Goal: Transaction & Acquisition: Book appointment/travel/reservation

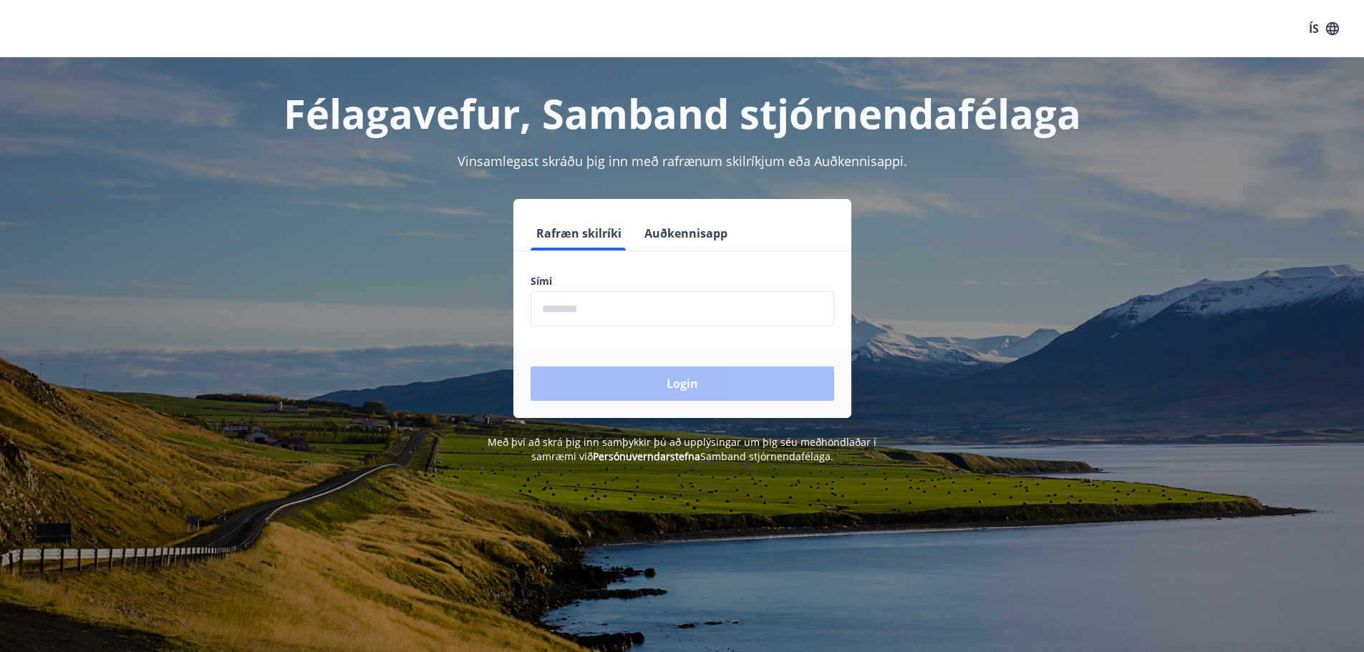
click at [627, 310] on input "phone" at bounding box center [683, 308] width 304 height 35
type input "********"
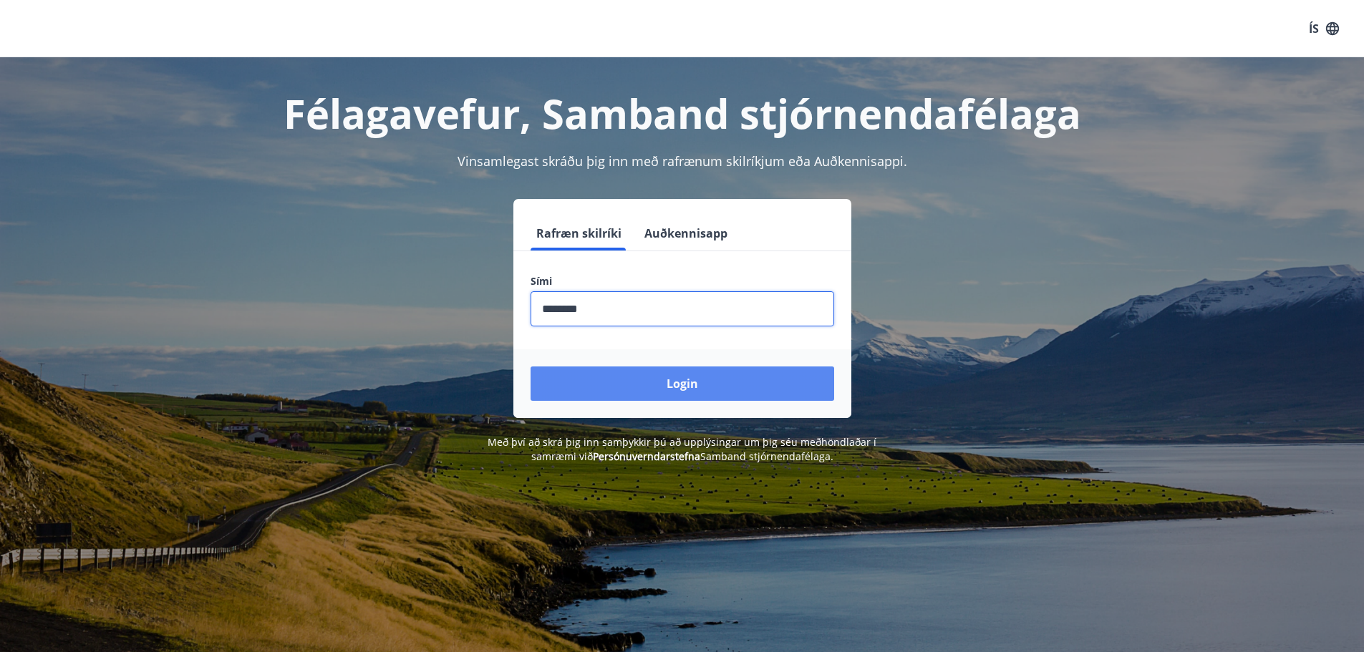
click at [647, 382] on button "Login" at bounding box center [683, 384] width 304 height 34
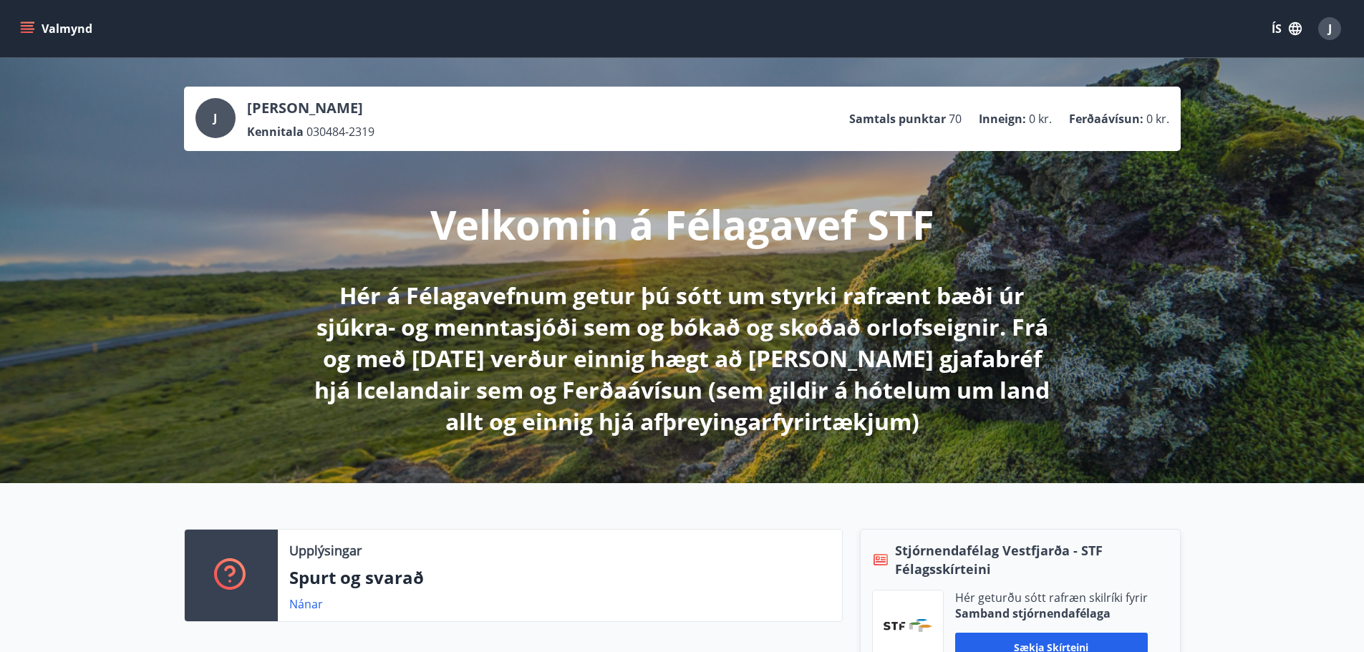
click at [32, 37] on button "Valmynd" at bounding box center [57, 29] width 81 height 26
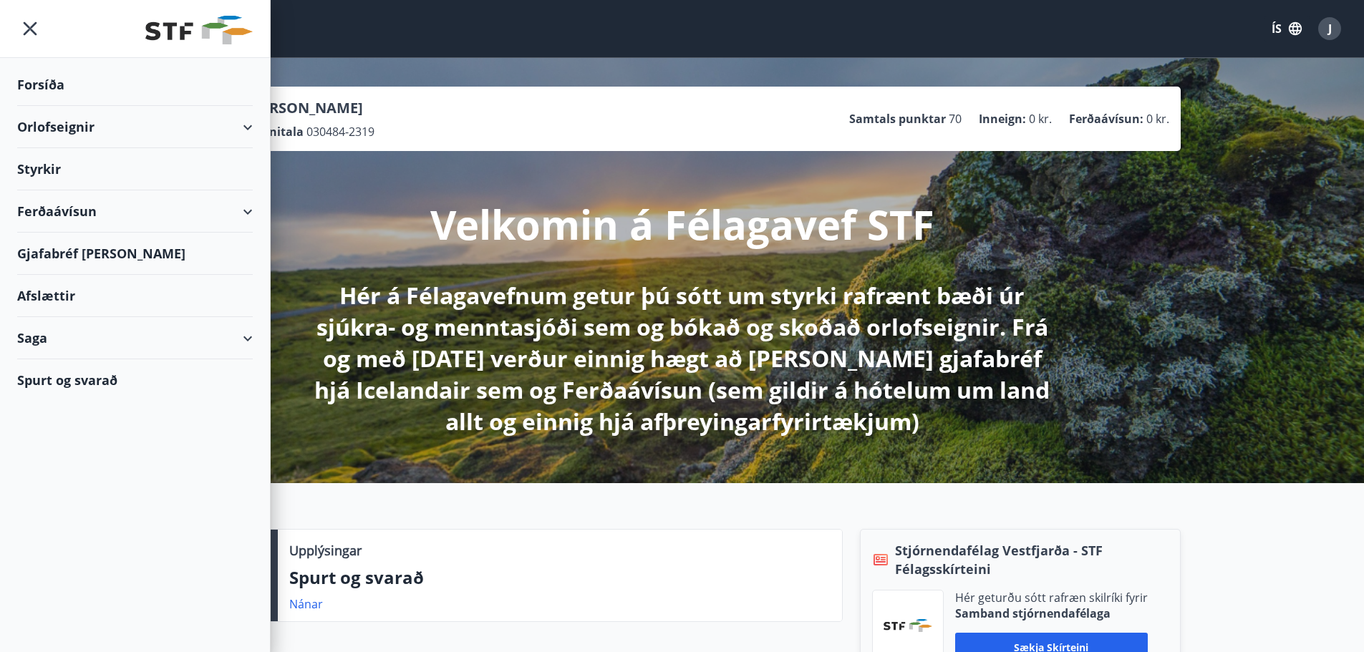
click at [134, 129] on div "Orlofseignir" at bounding box center [135, 127] width 236 height 42
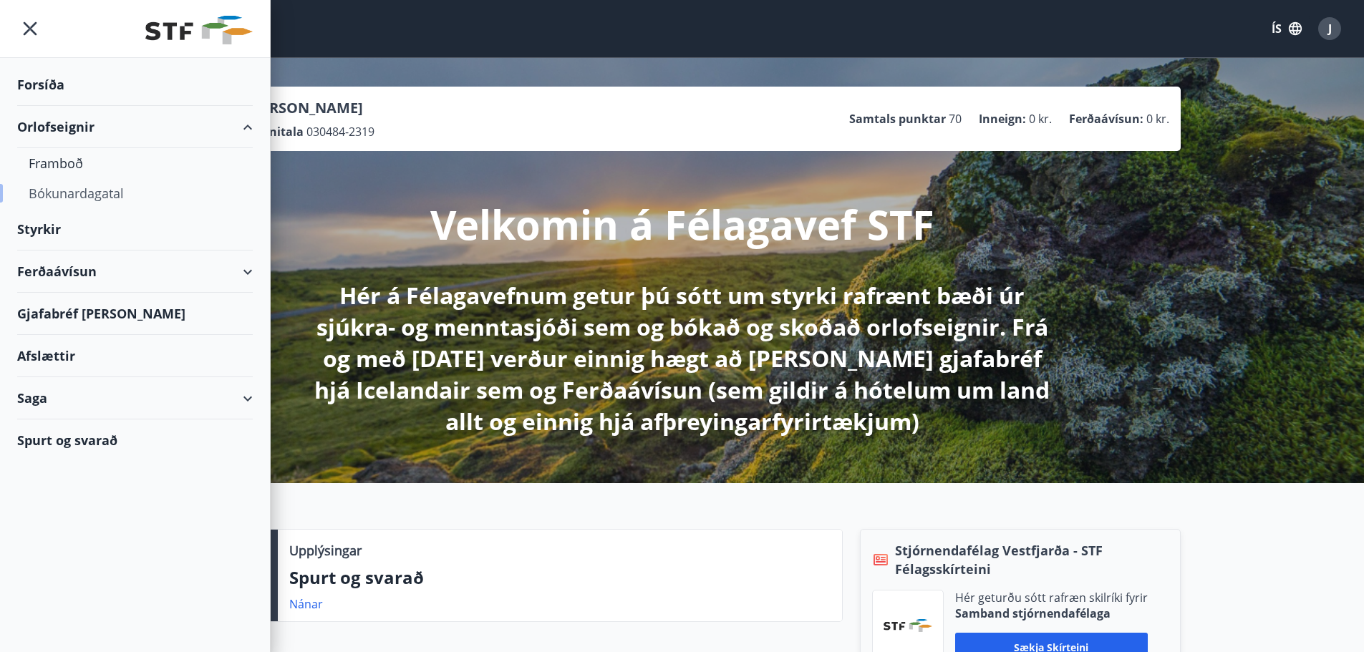
click at [80, 197] on div "Bókunardagatal" at bounding box center [135, 193] width 213 height 30
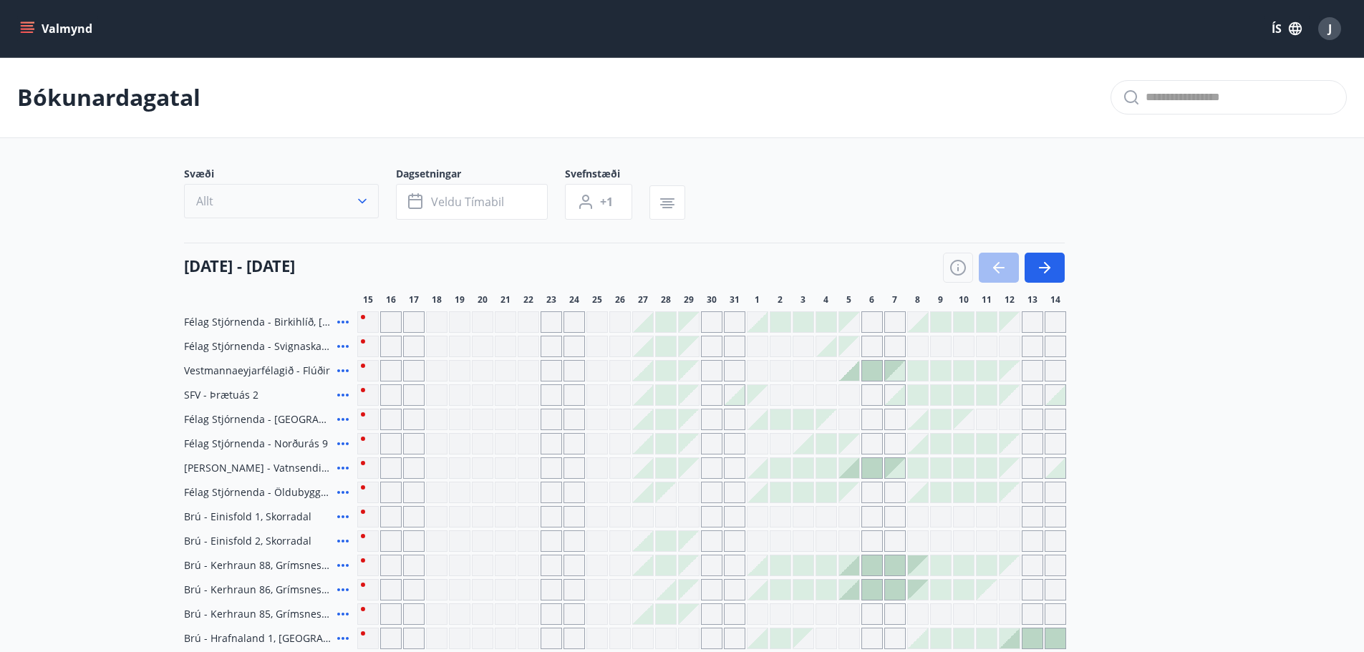
scroll to position [72, 0]
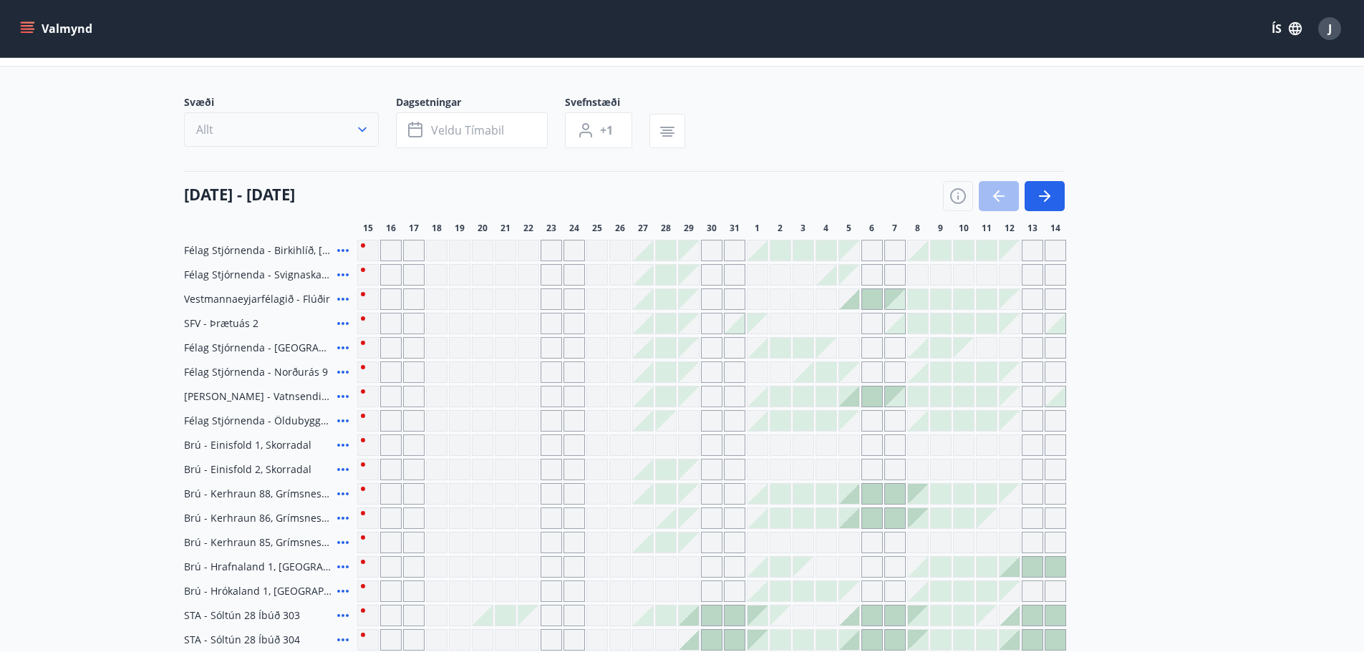
click at [359, 131] on icon "button" at bounding box center [362, 129] width 14 height 14
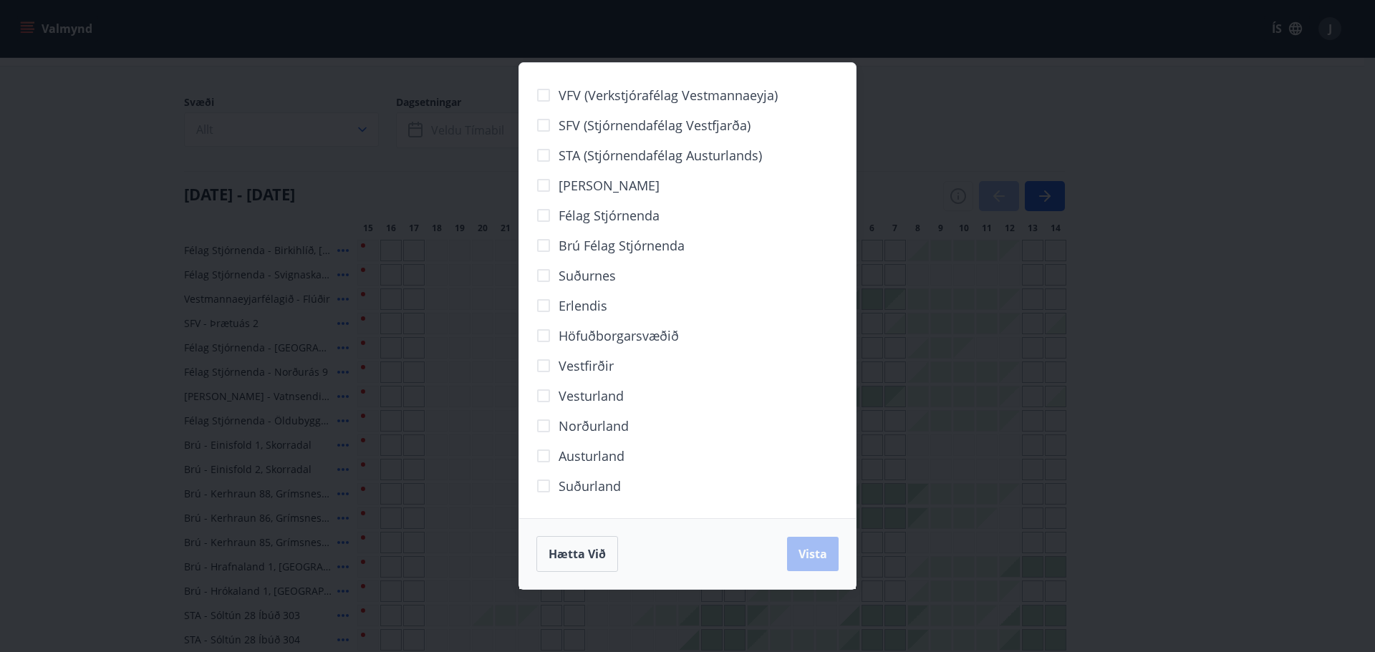
click at [598, 337] on span "Höfuðborgarsvæðið" at bounding box center [618, 335] width 120 height 19
click at [826, 557] on span "Vista" at bounding box center [812, 554] width 29 height 16
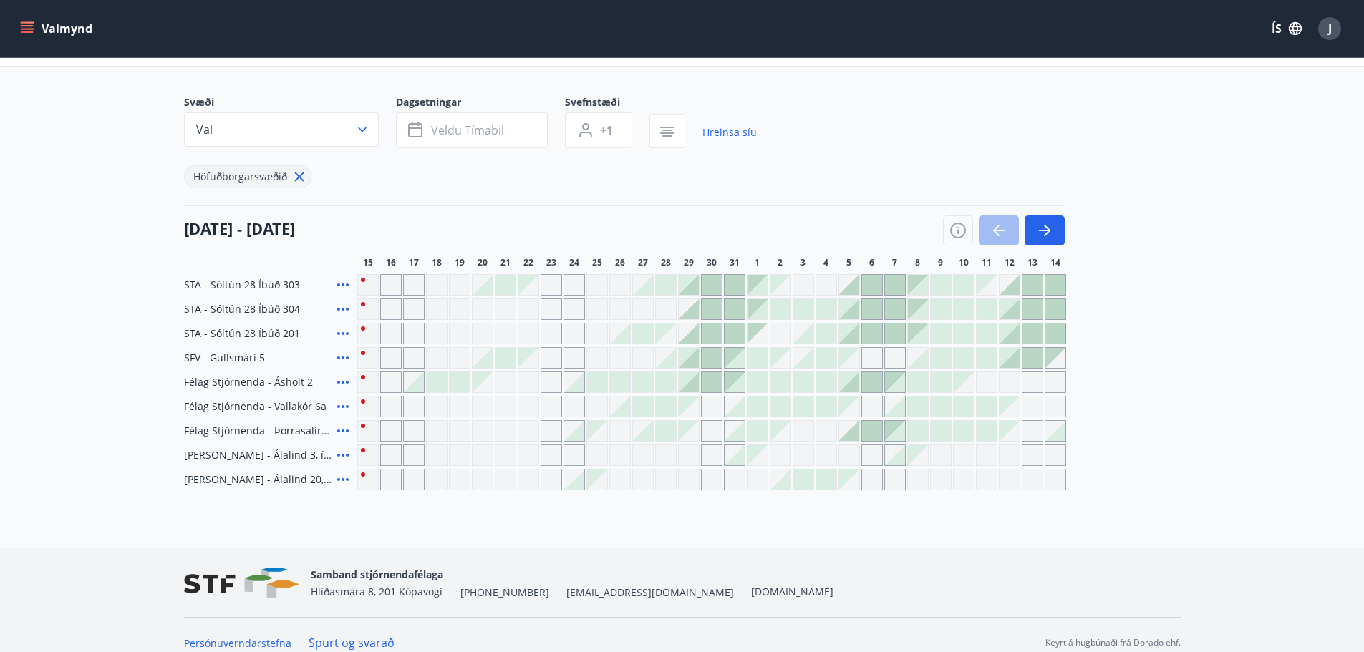
click at [341, 285] on icon at bounding box center [342, 284] width 17 height 17
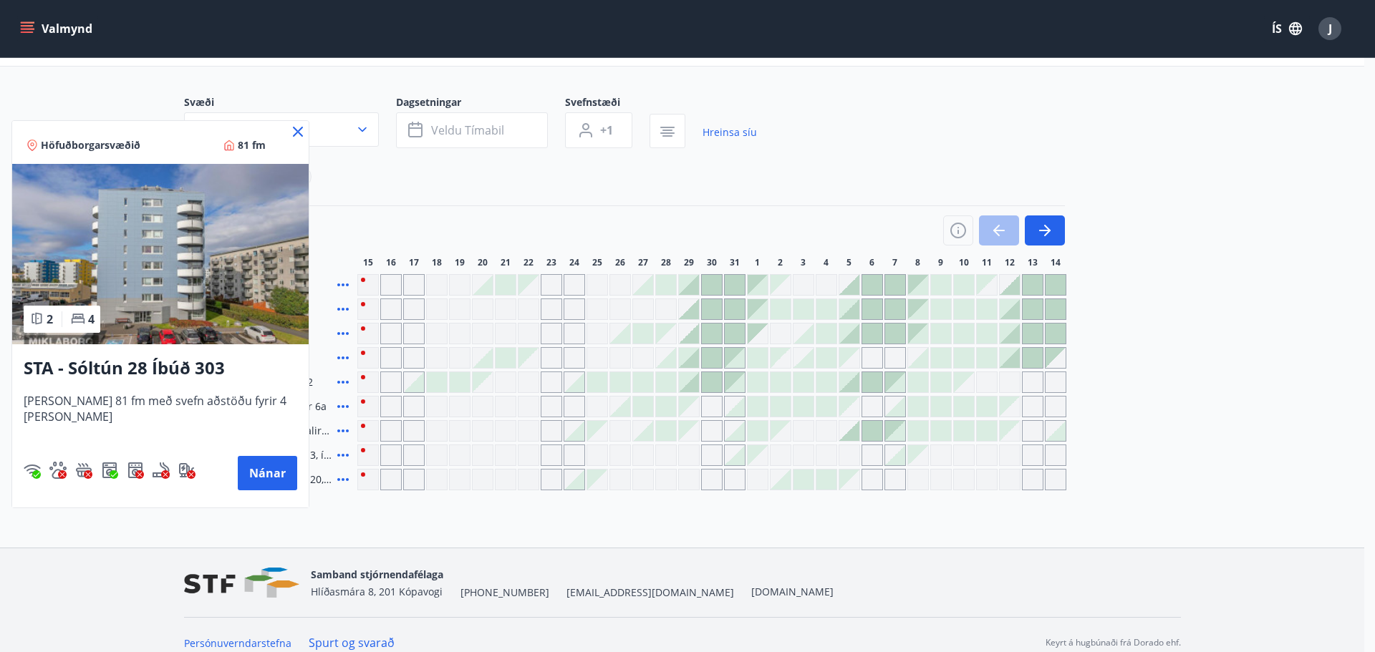
click at [289, 134] on icon at bounding box center [297, 131] width 17 height 17
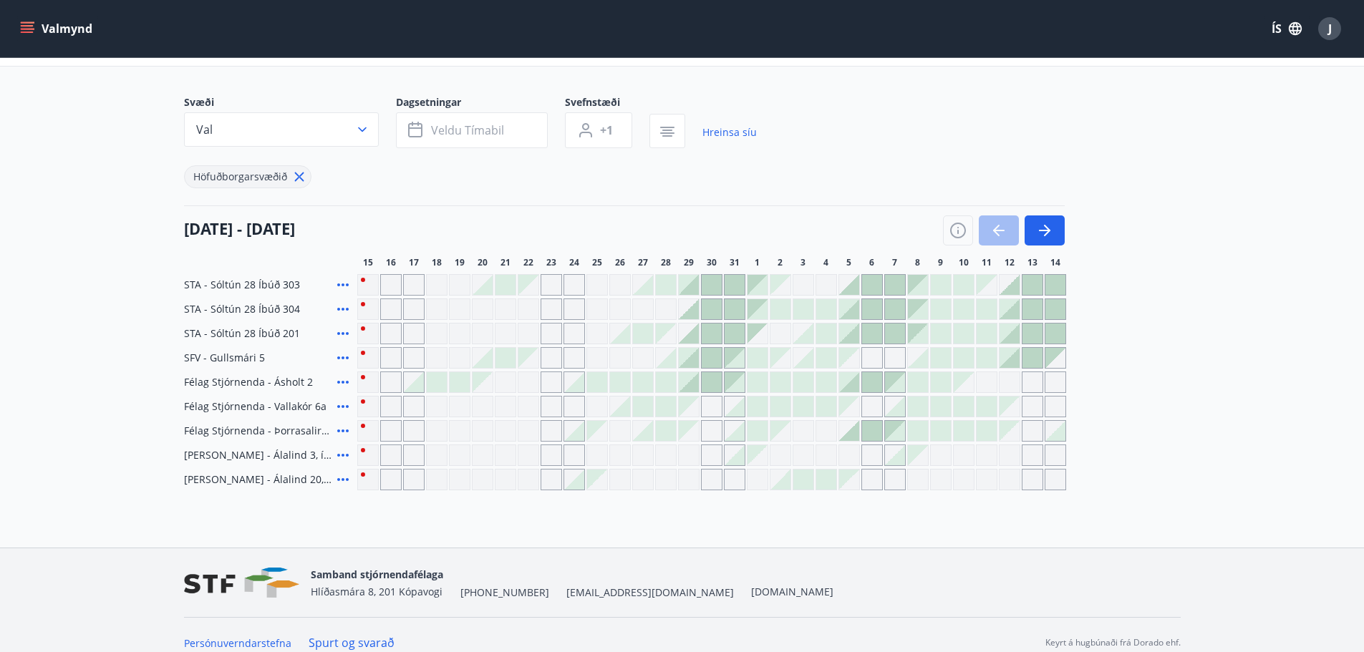
click at [344, 455] on icon at bounding box center [342, 455] width 11 height 3
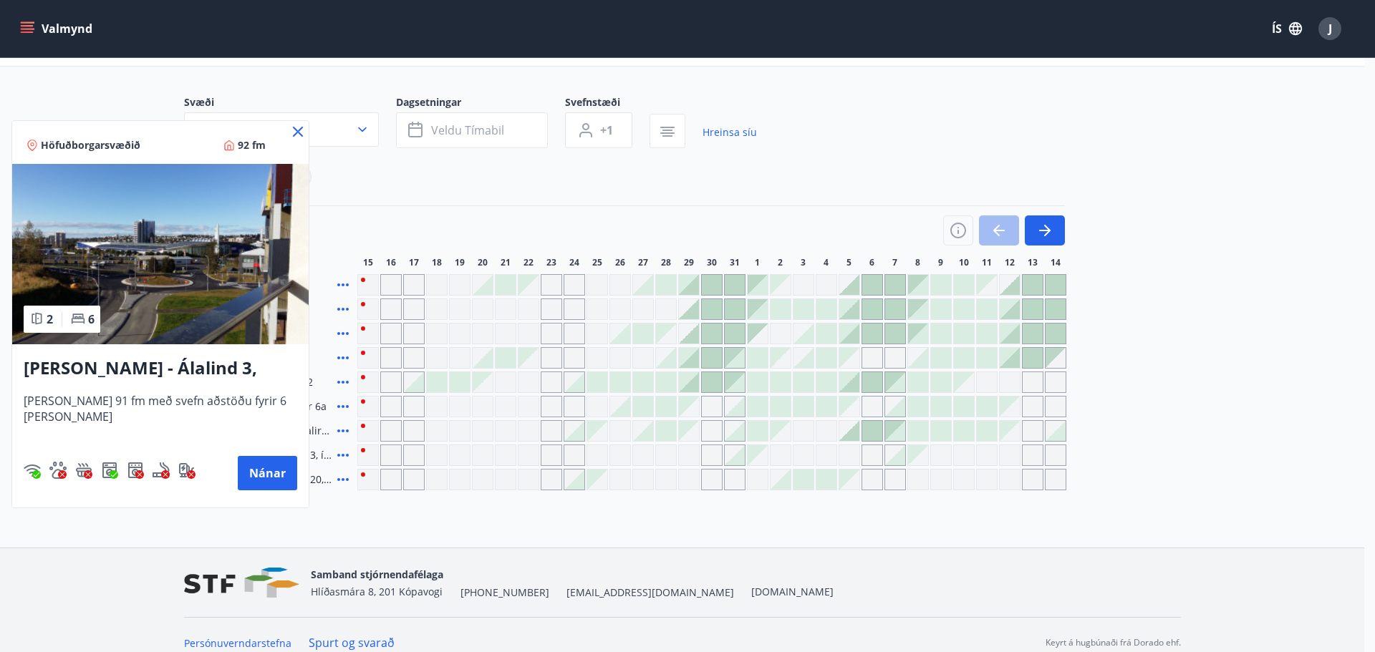
click at [296, 132] on icon at bounding box center [297, 131] width 17 height 17
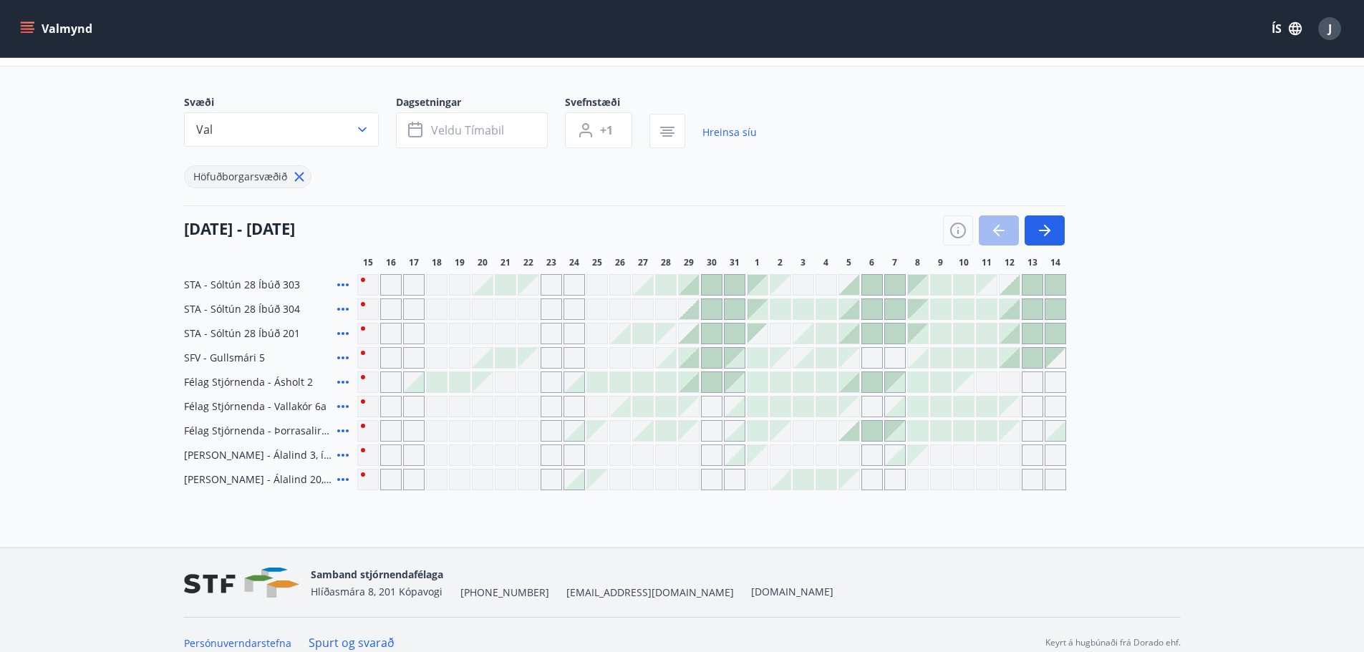
click at [393, 454] on div "Gráir dagar eru ekki bókanlegir" at bounding box center [390, 455] width 21 height 21
click at [416, 387] on div at bounding box center [414, 382] width 20 height 20
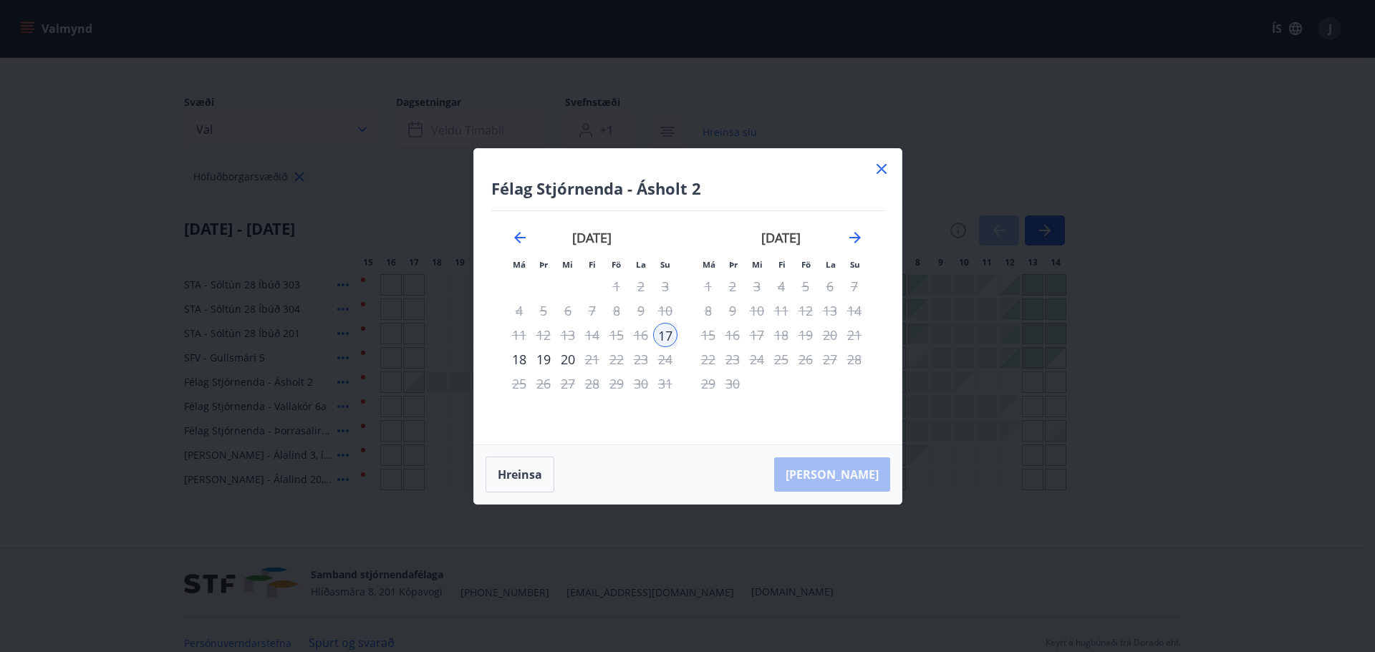
click at [521, 360] on div "18" at bounding box center [519, 359] width 24 height 24
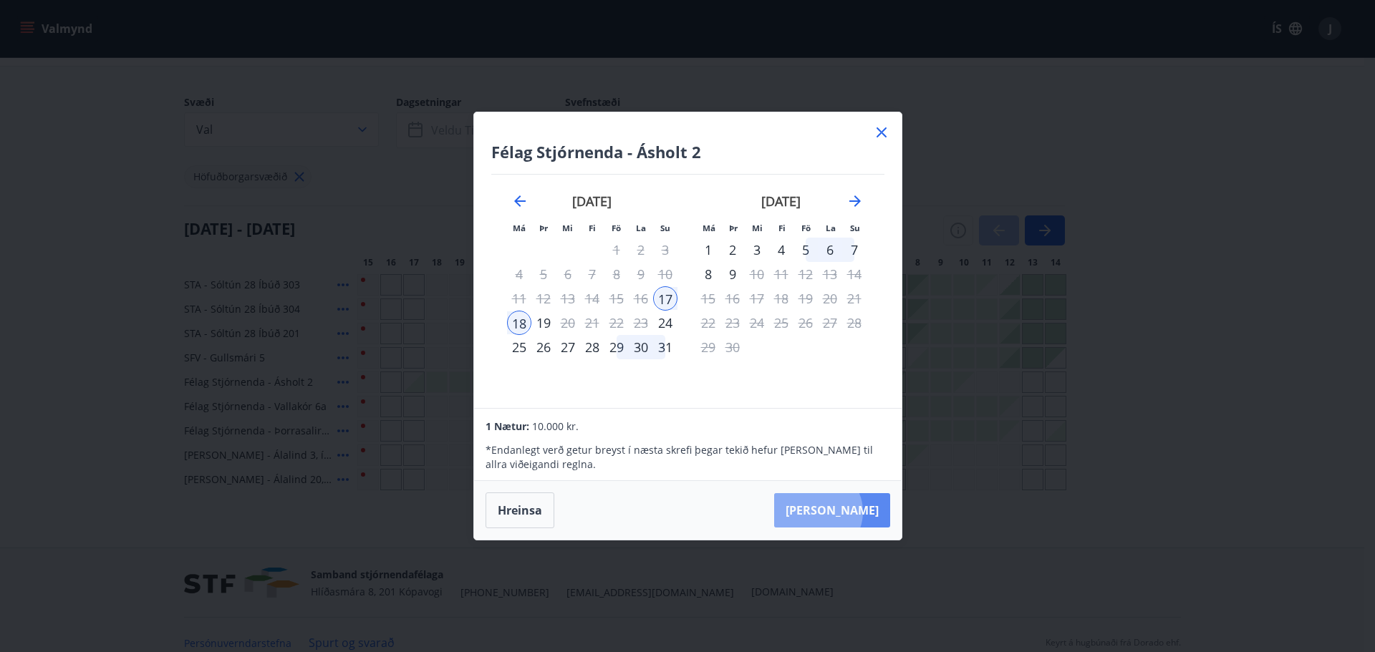
click at [861, 512] on button "[PERSON_NAME]" at bounding box center [832, 510] width 116 height 34
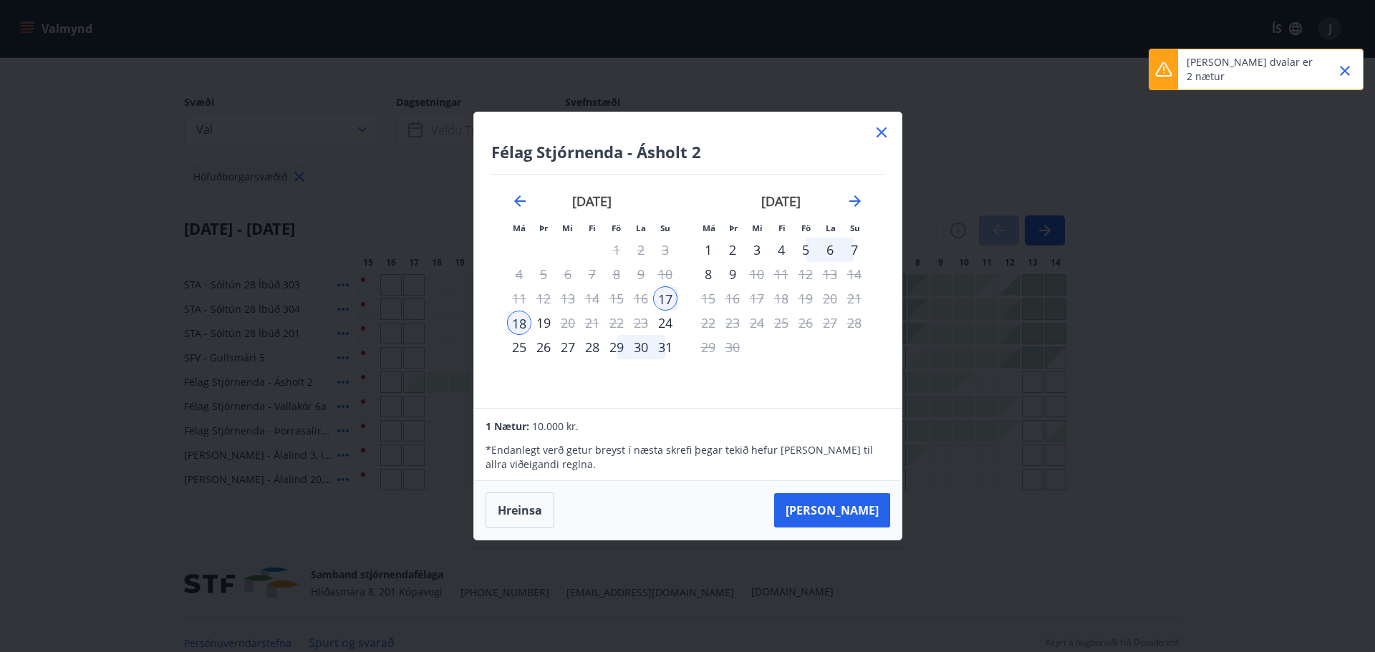
click at [881, 134] on icon at bounding box center [881, 132] width 17 height 17
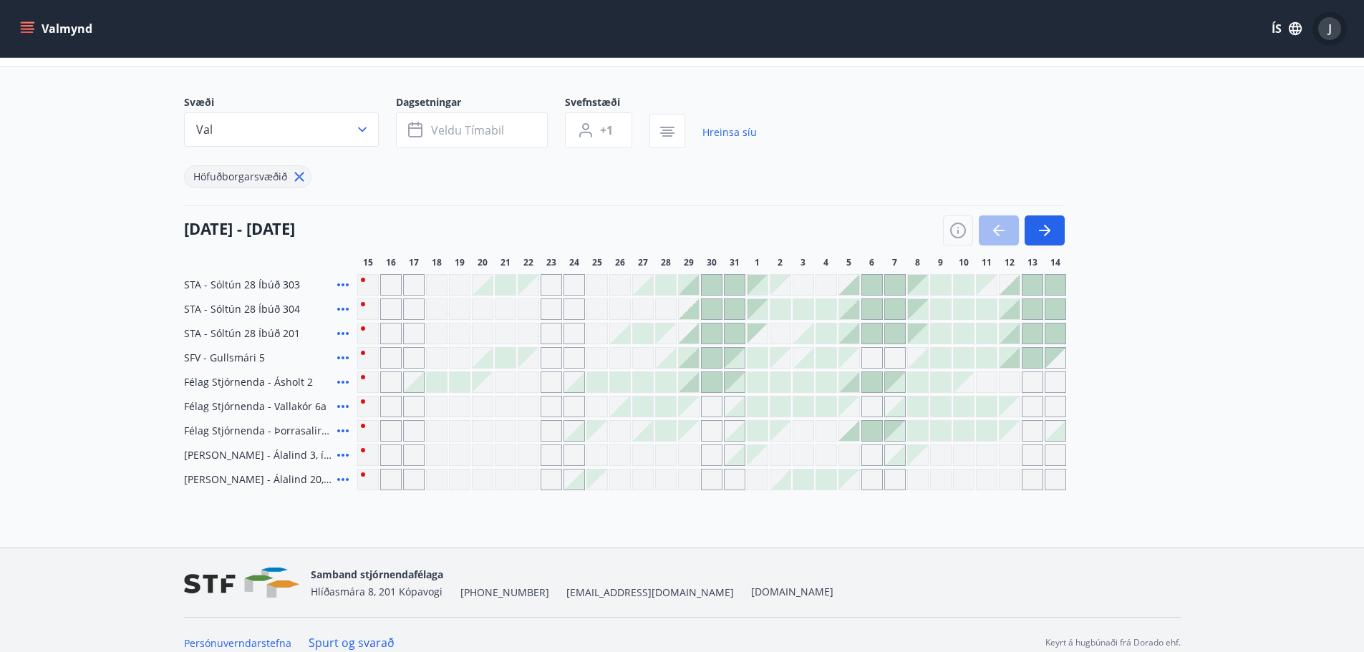
click at [1321, 26] on div "J" at bounding box center [1329, 28] width 23 height 23
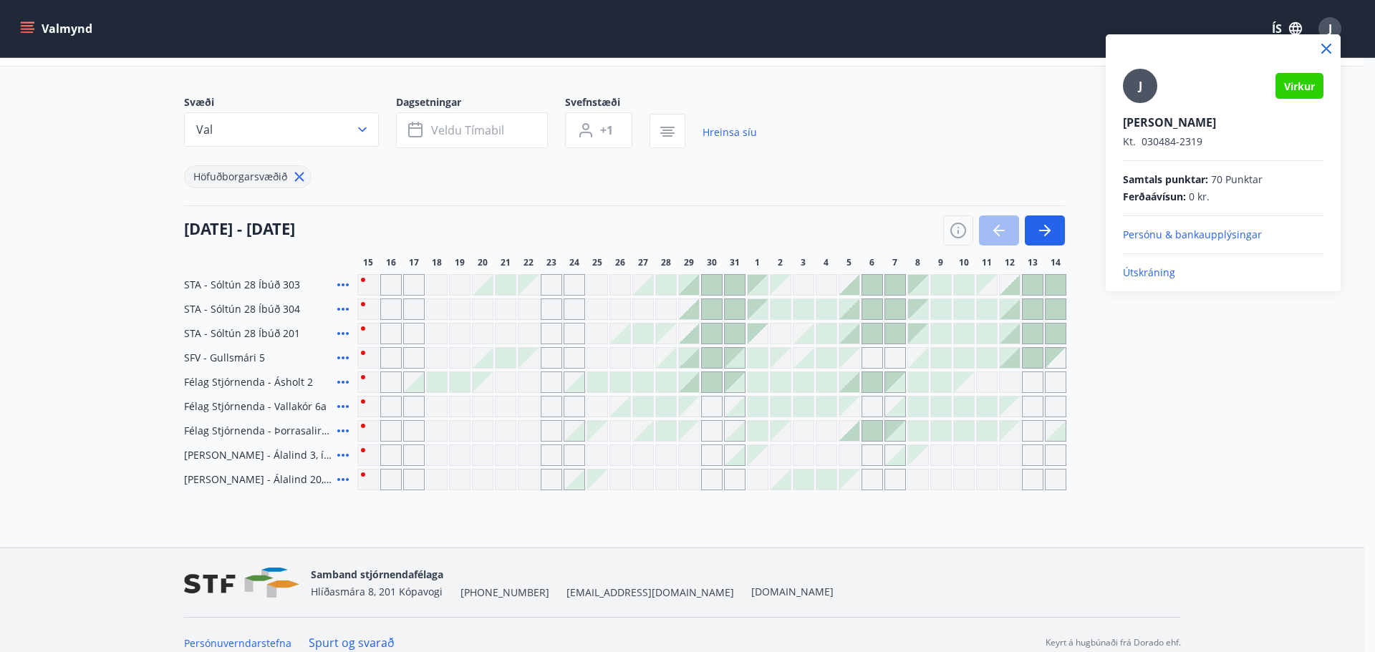
click at [846, 148] on div at bounding box center [687, 326] width 1375 height 652
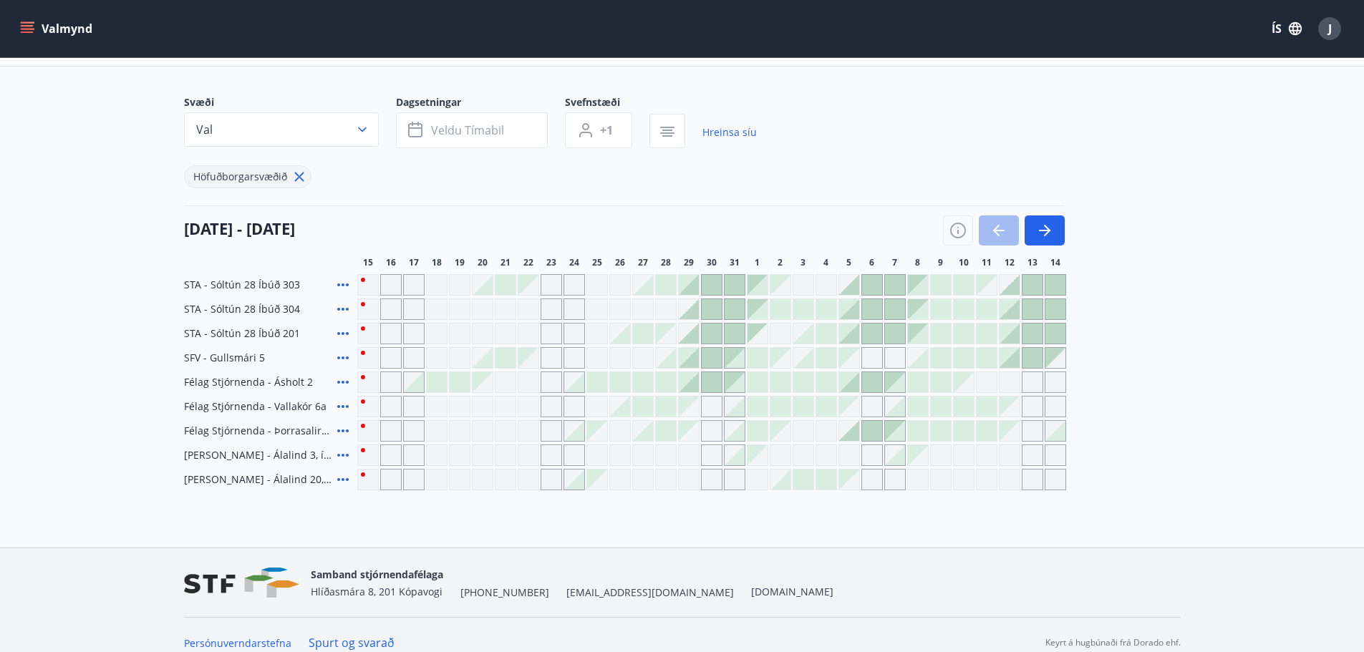
click at [24, 24] on icon "menu" at bounding box center [27, 28] width 14 height 14
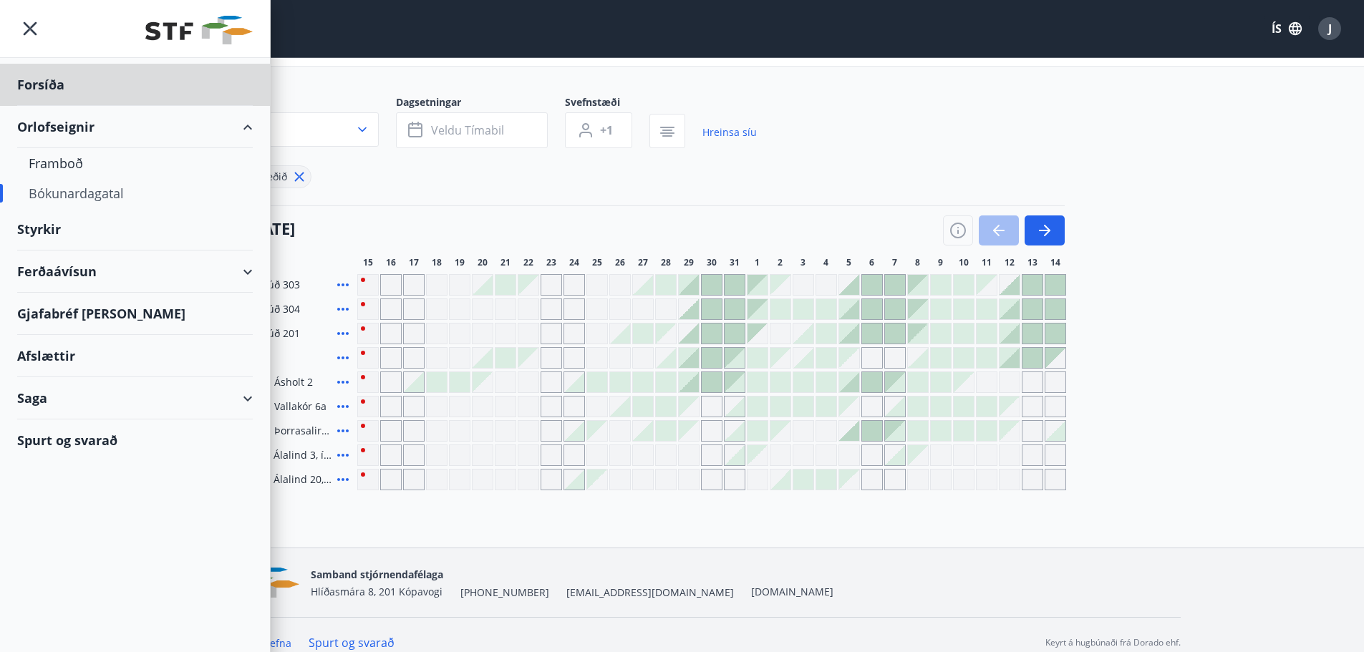
click at [45, 106] on div "Styrkir" at bounding box center [135, 85] width 236 height 42
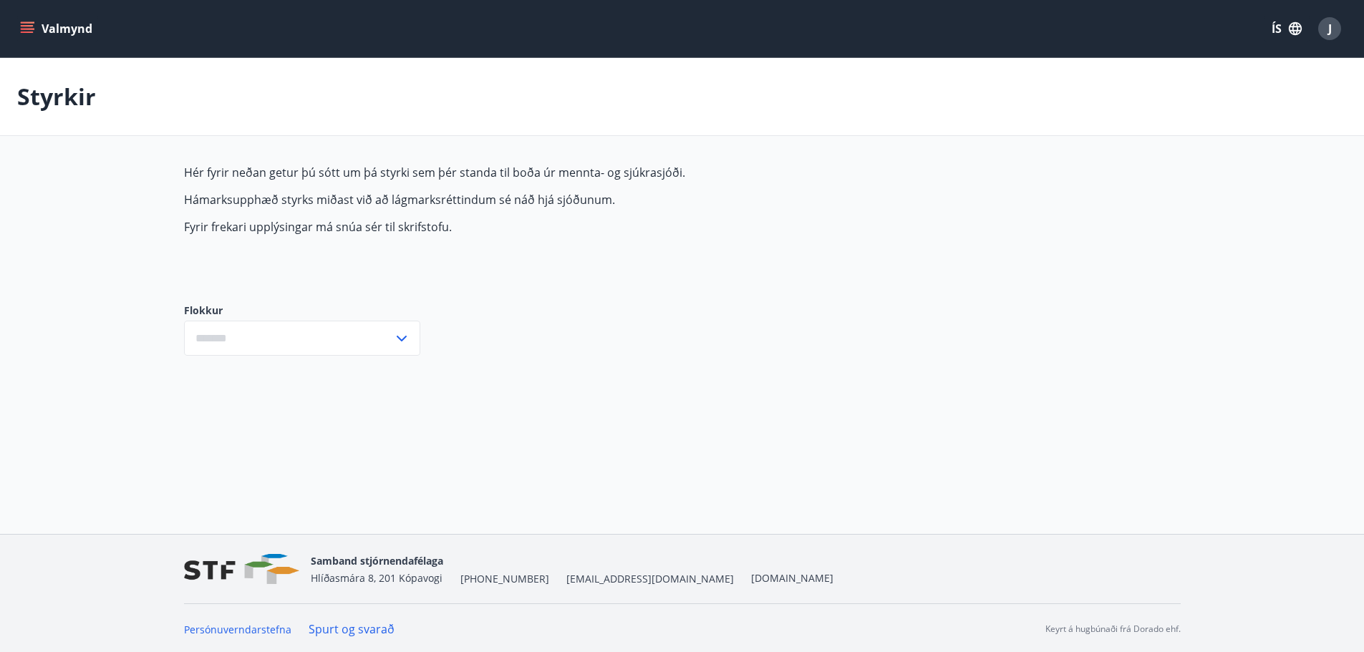
type input "***"
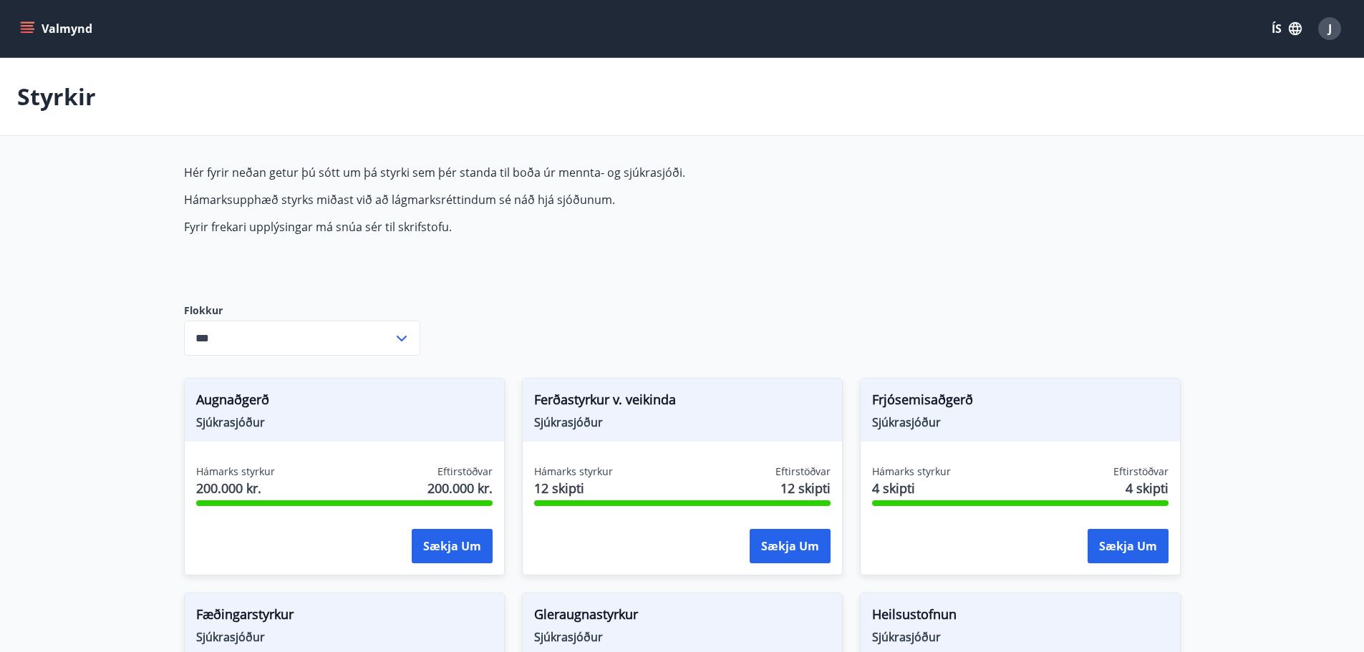
click at [24, 21] on icon "menu" at bounding box center [27, 28] width 14 height 14
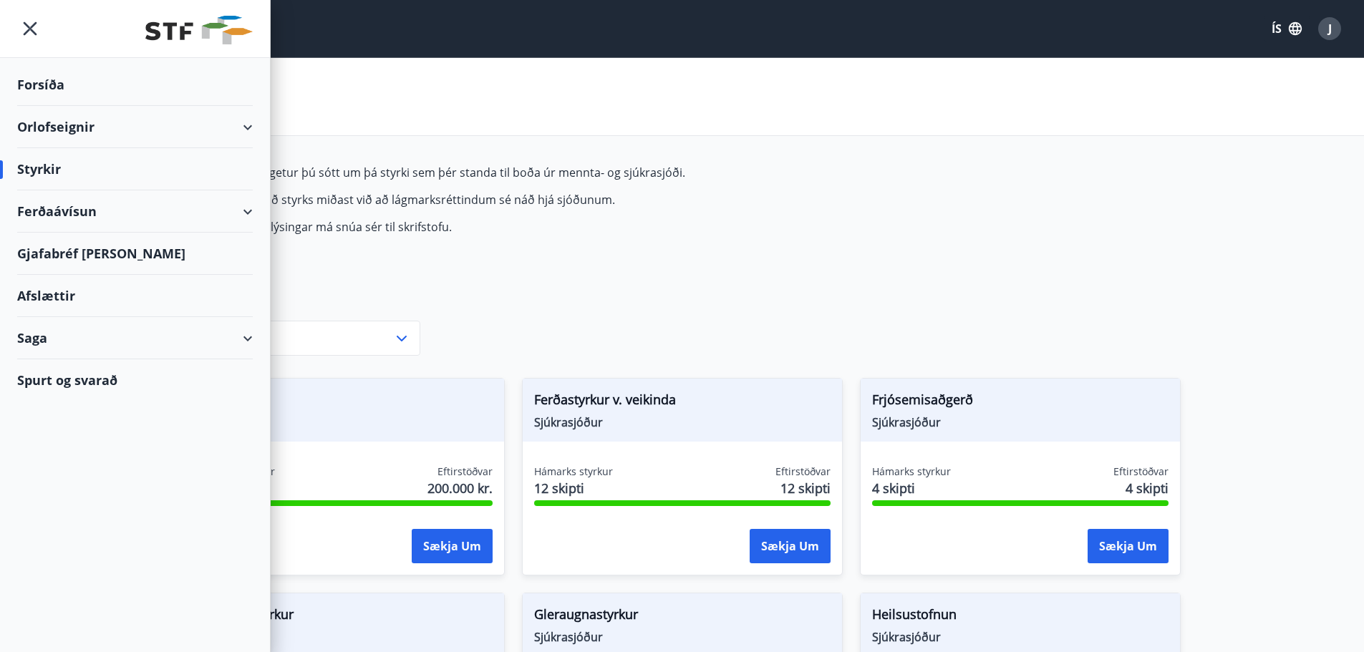
click at [102, 294] on div "Afslættir" at bounding box center [135, 296] width 236 height 42
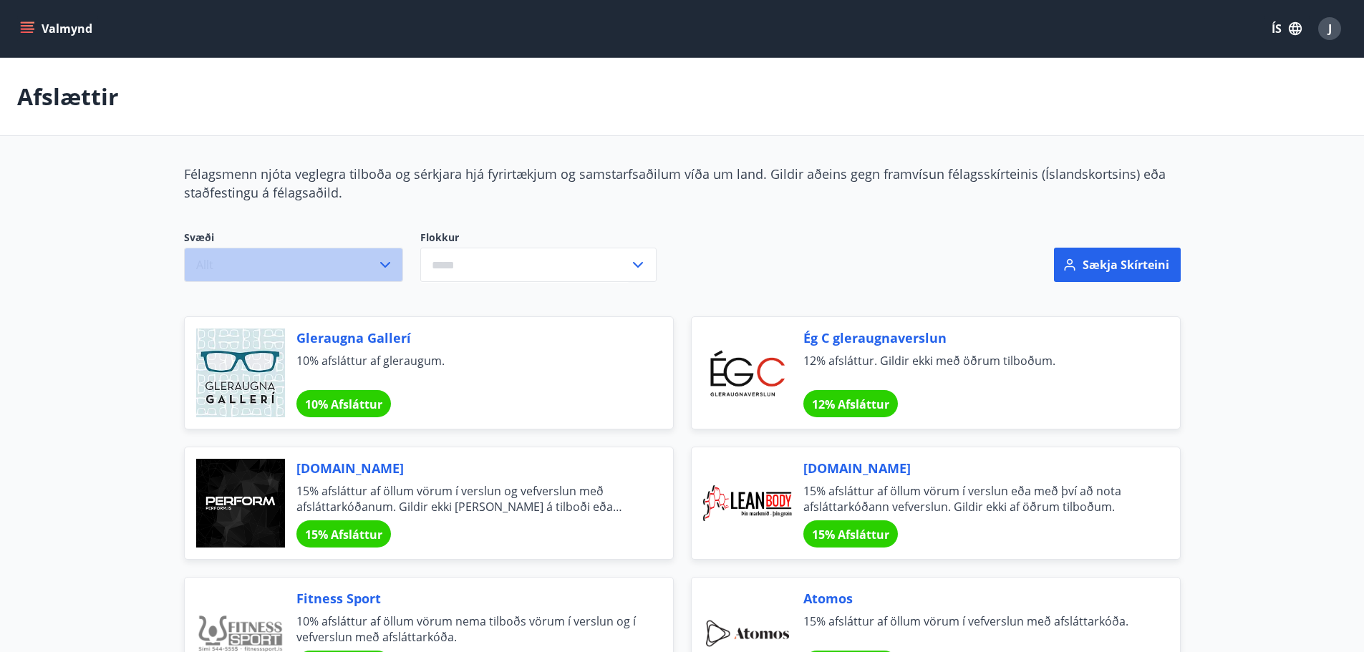
click at [344, 258] on button "Allt" at bounding box center [293, 265] width 219 height 34
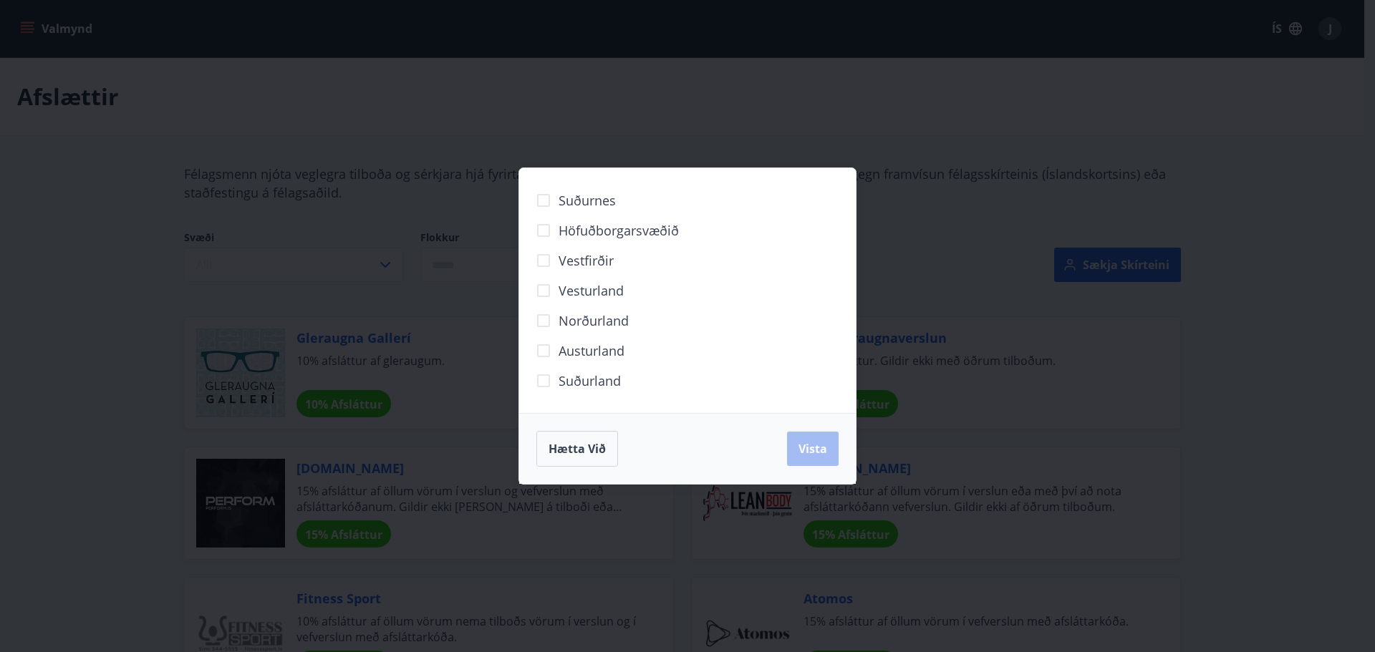
click at [598, 226] on span "Höfuðborgarsvæðið" at bounding box center [618, 230] width 120 height 19
click at [810, 453] on span "Vista" at bounding box center [812, 449] width 29 height 16
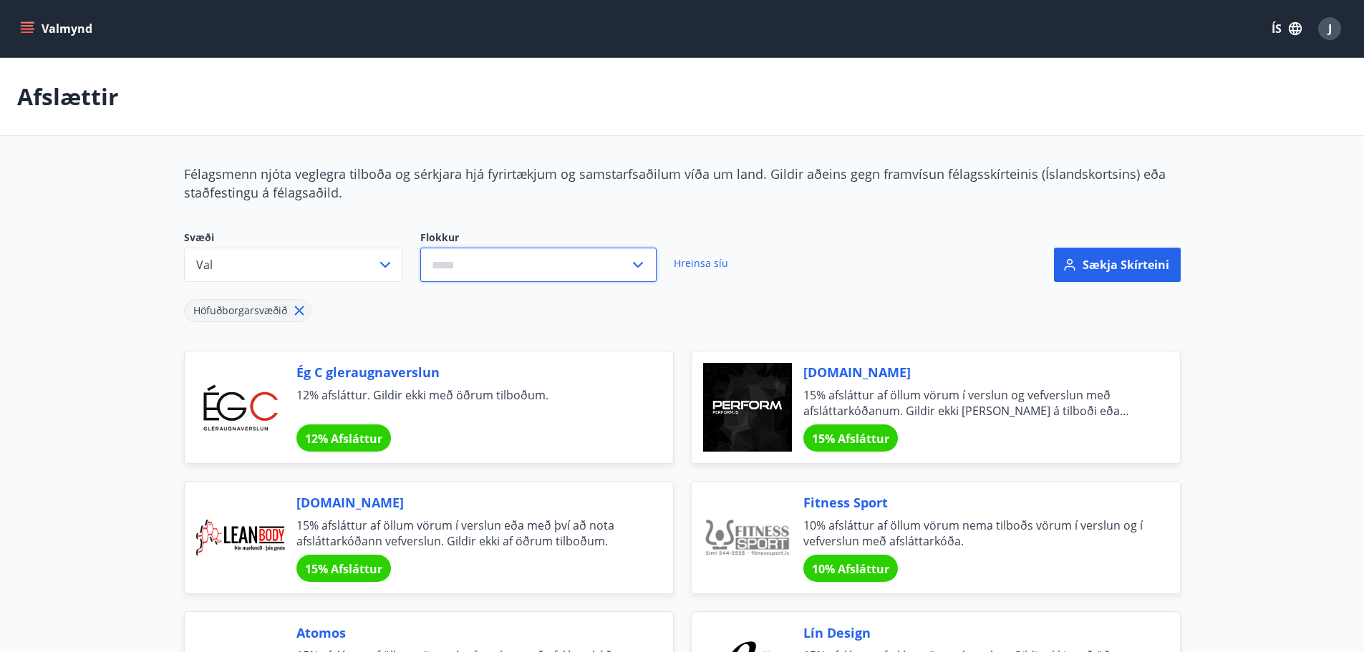
click at [626, 267] on input "text" at bounding box center [524, 265] width 209 height 35
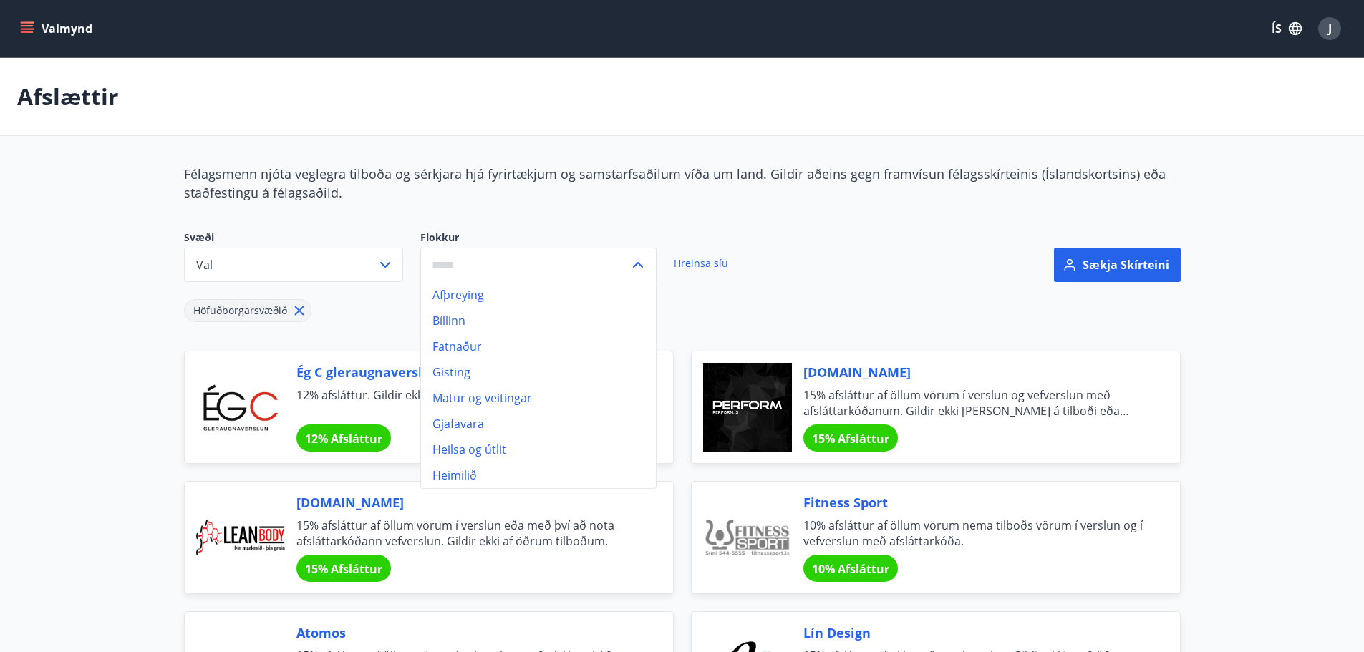
click at [864, 257] on div "Sækja skírteini" at bounding box center [1020, 257] width 321 height 52
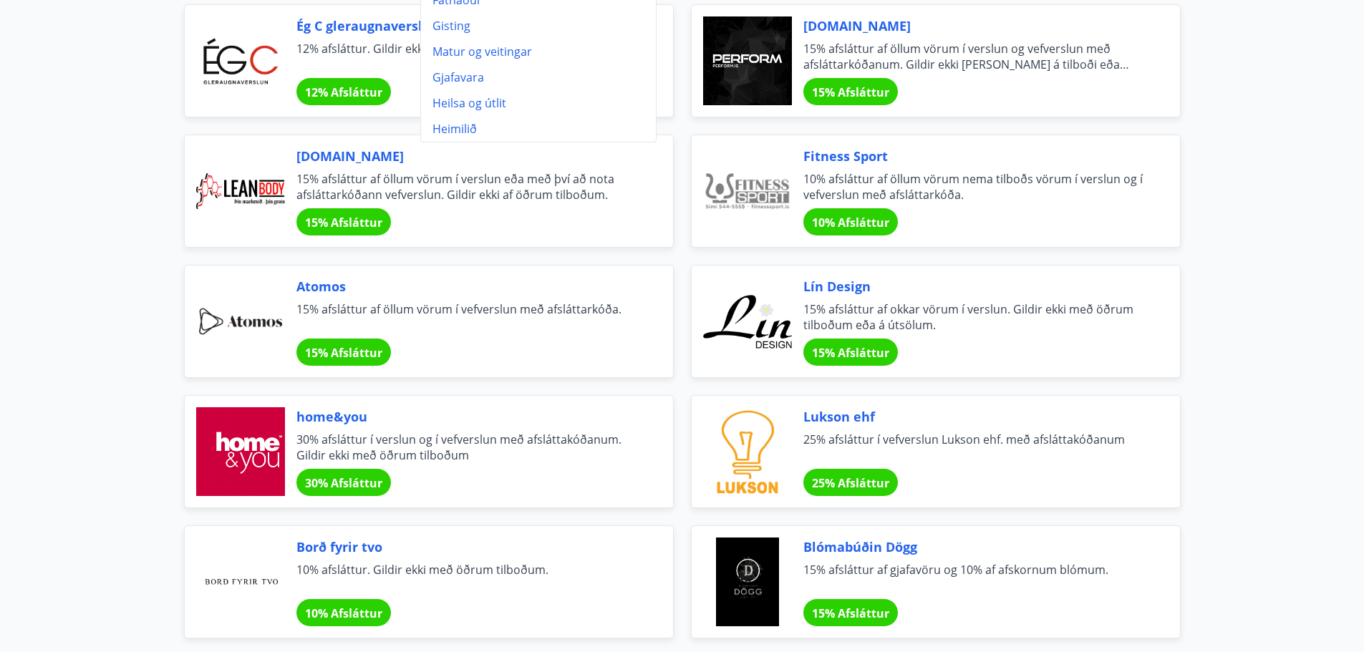
scroll to position [352, 0]
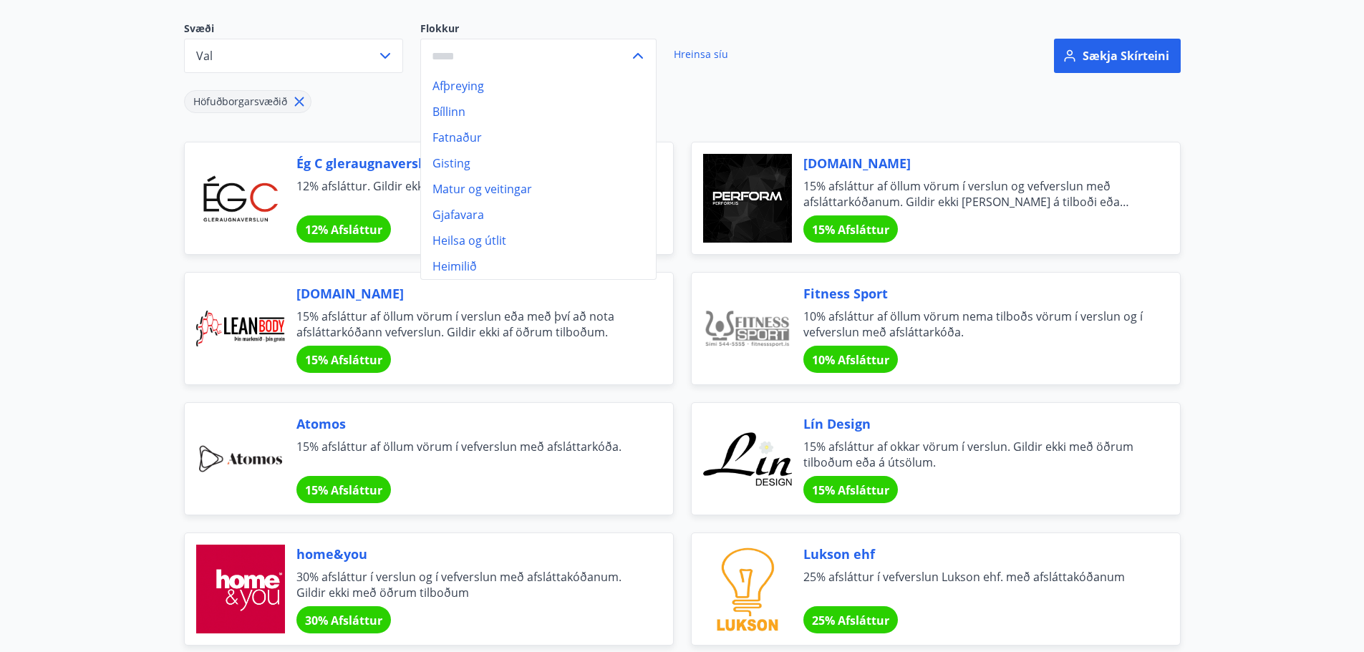
scroll to position [182, 0]
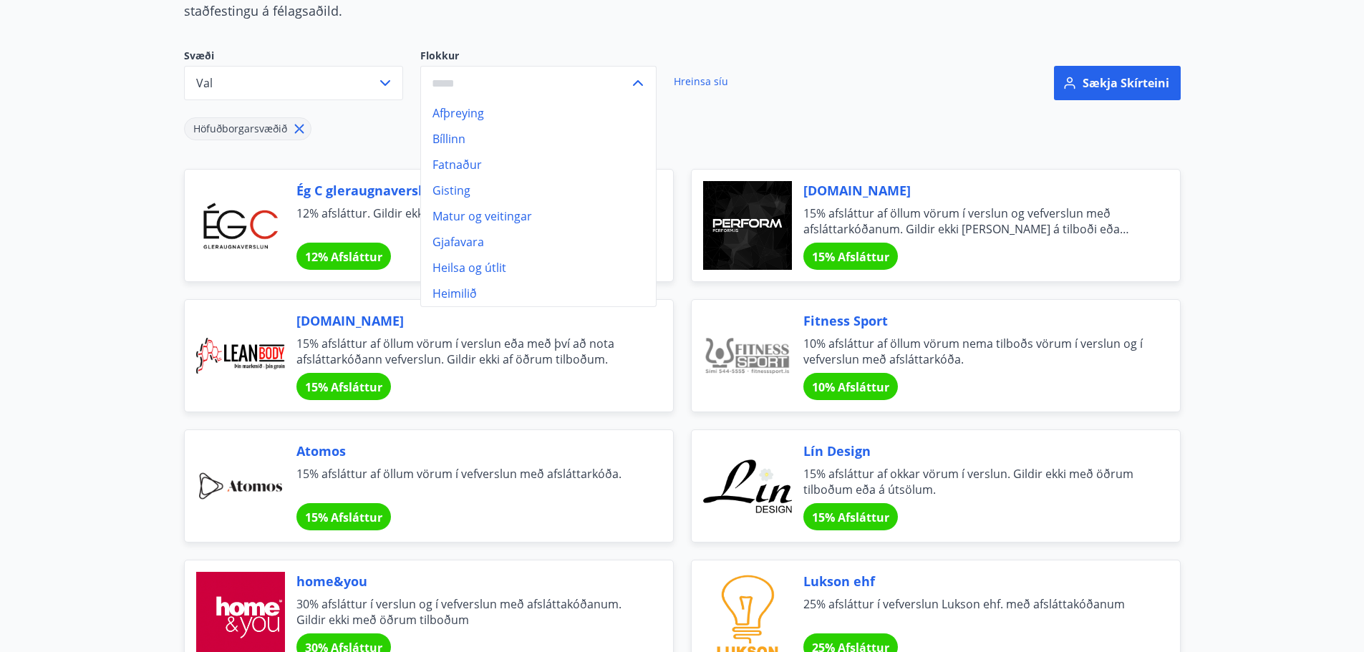
click at [644, 83] on icon at bounding box center [637, 82] width 17 height 17
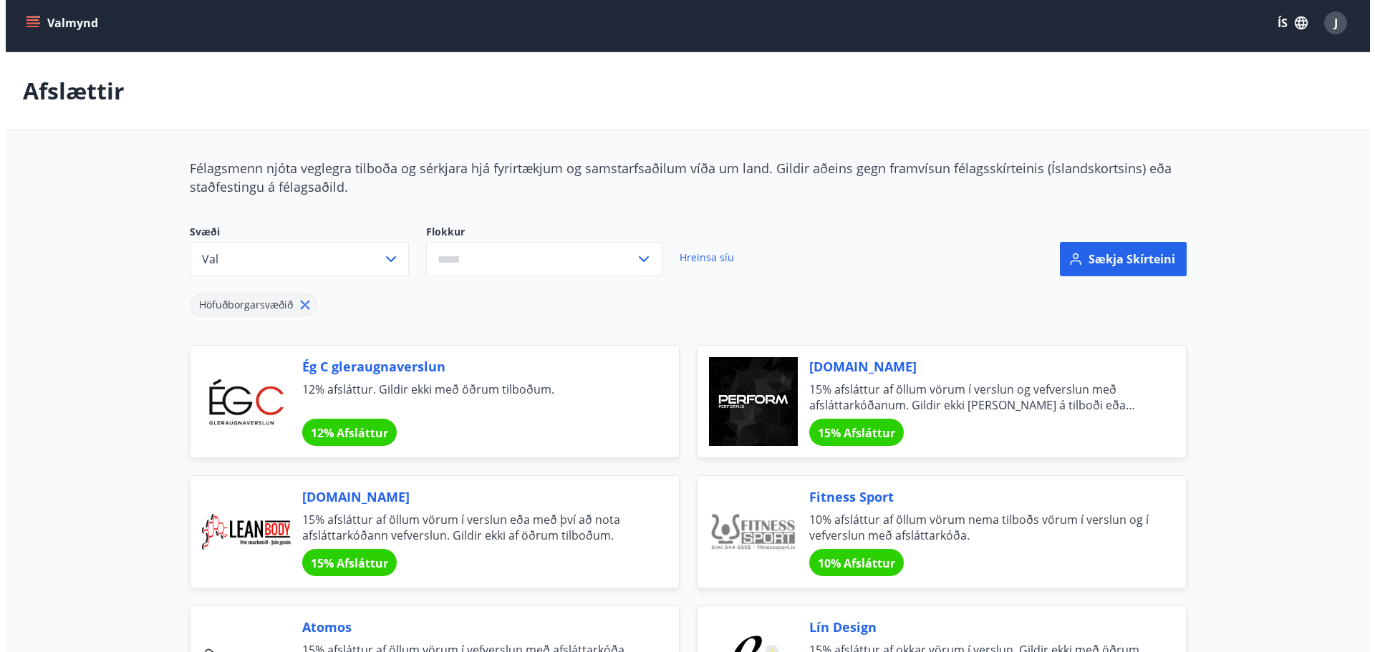
scroll to position [0, 0]
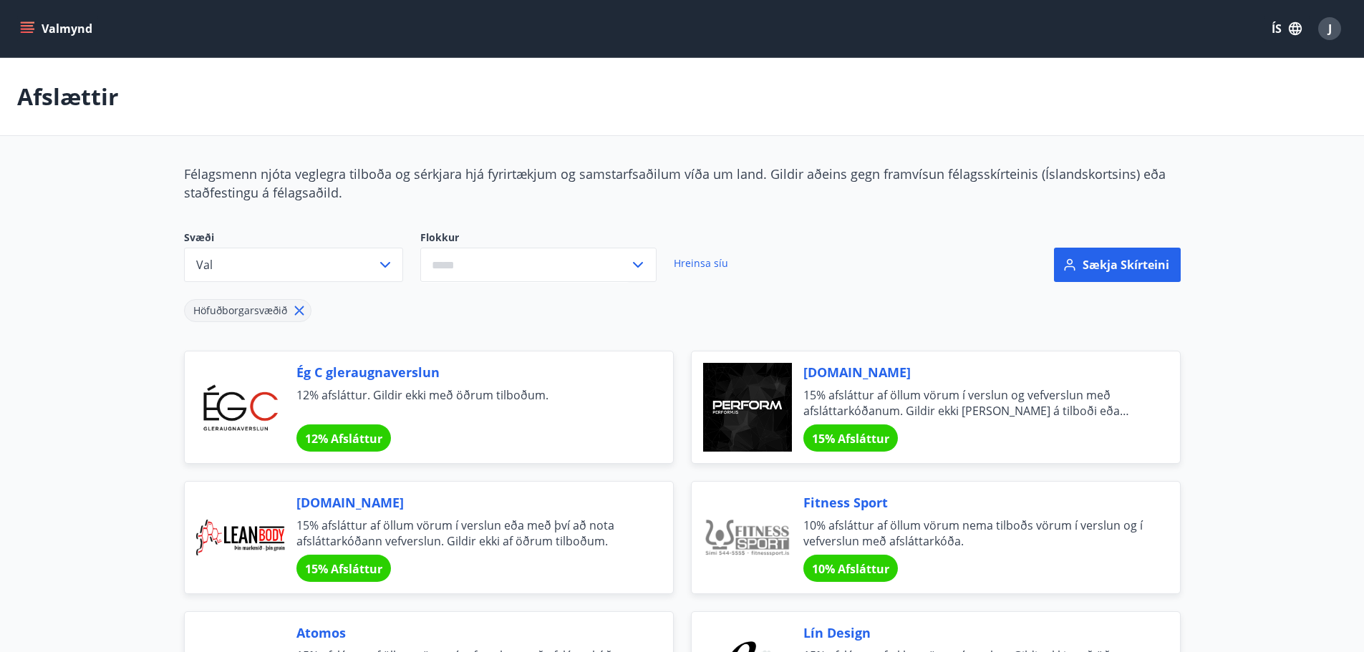
click at [1336, 34] on div "J" at bounding box center [1329, 28] width 23 height 23
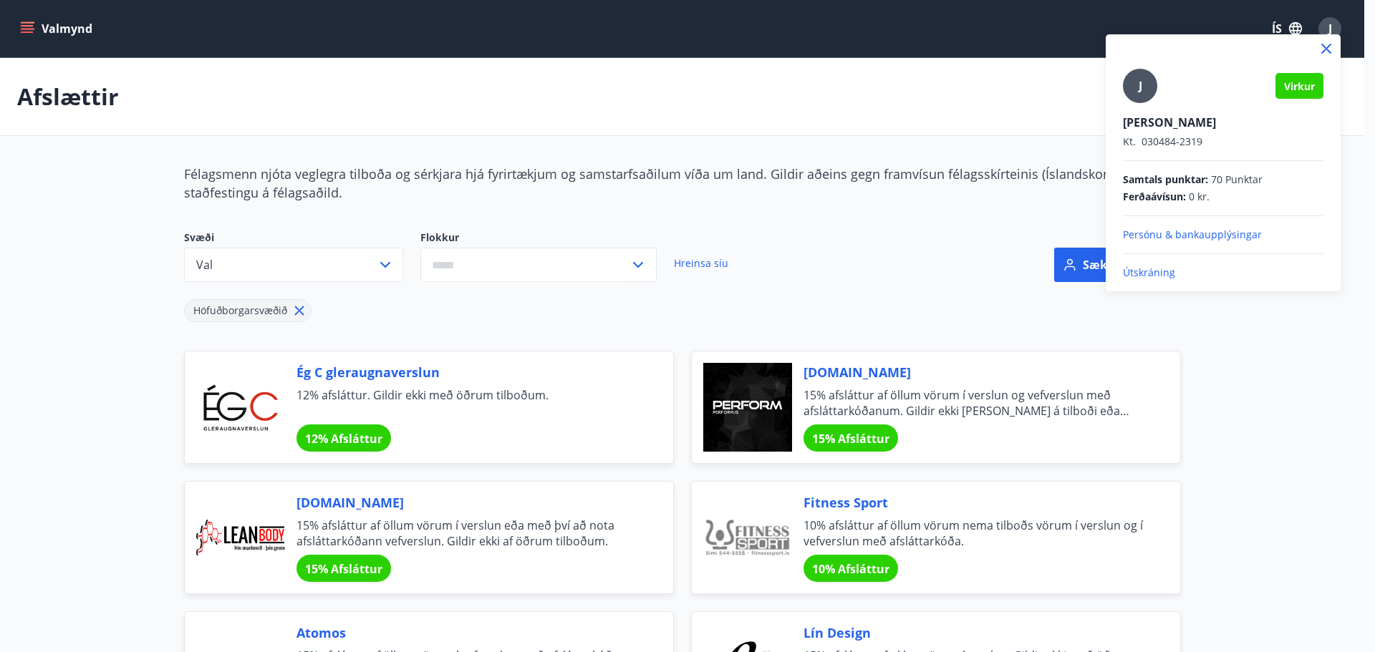
click at [1148, 278] on p "Útskráning" at bounding box center [1223, 273] width 200 height 14
